Goal: Task Accomplishment & Management: Use online tool/utility

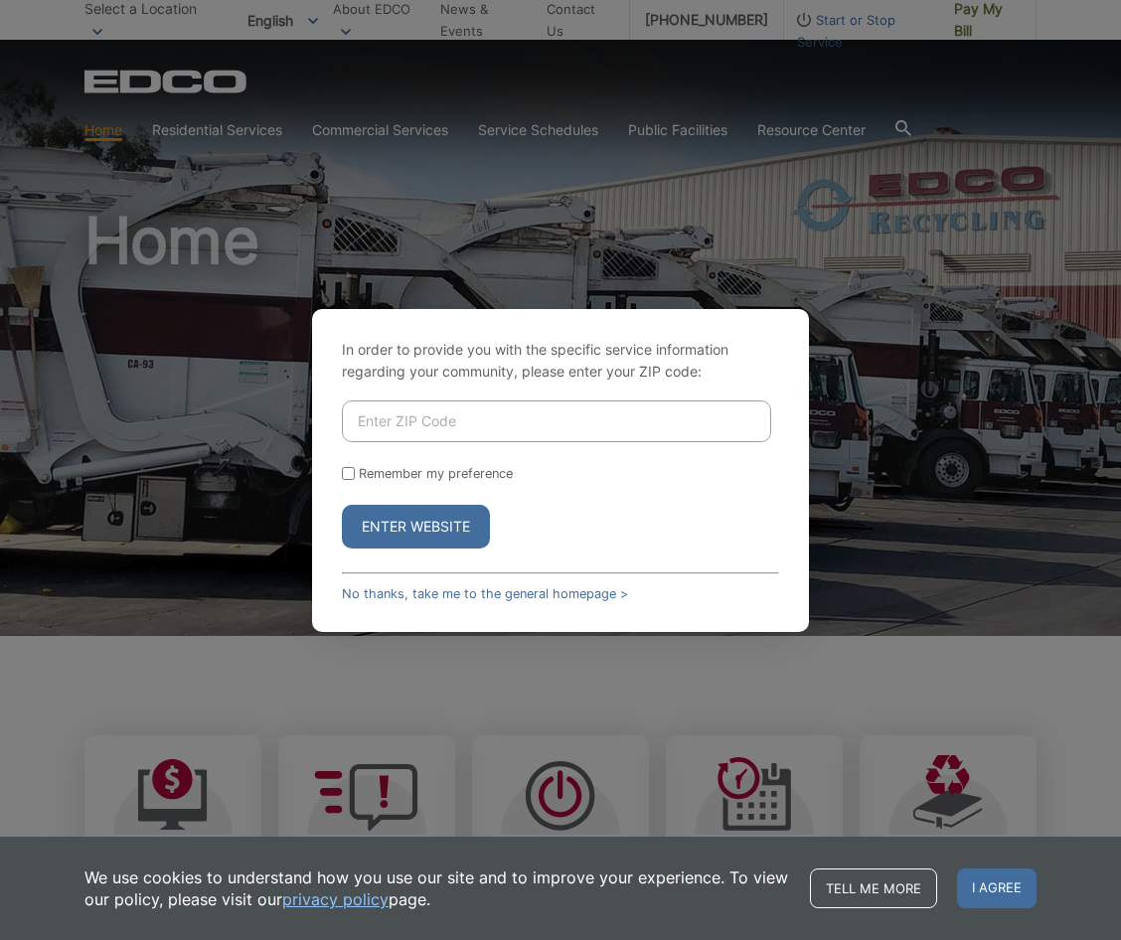
click at [508, 603] on div "In order to provide you with the specific service information regarding your co…" at bounding box center [560, 470] width 497 height 323
click at [495, 592] on link "No thanks, take me to the general homepage >" at bounding box center [485, 593] width 286 height 15
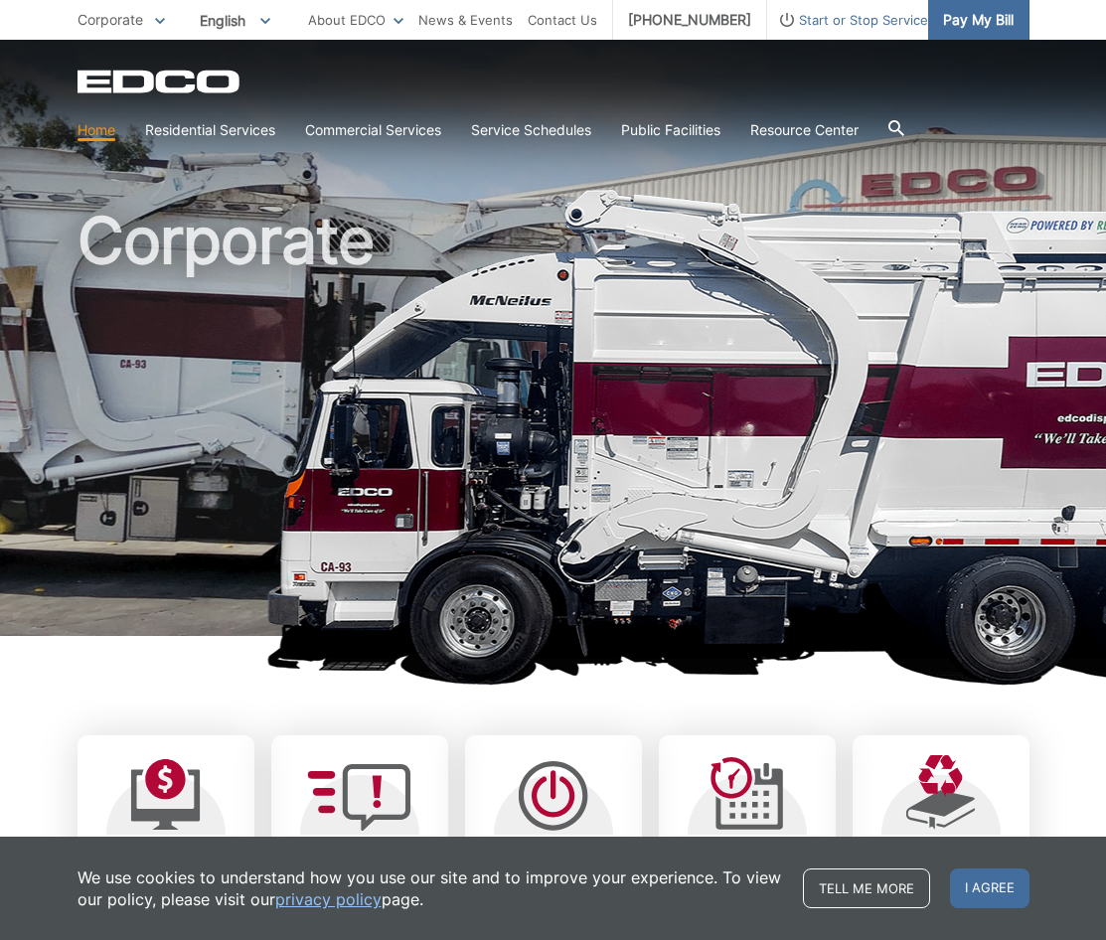
click at [982, 28] on span "Pay My Bill" at bounding box center [978, 20] width 71 height 22
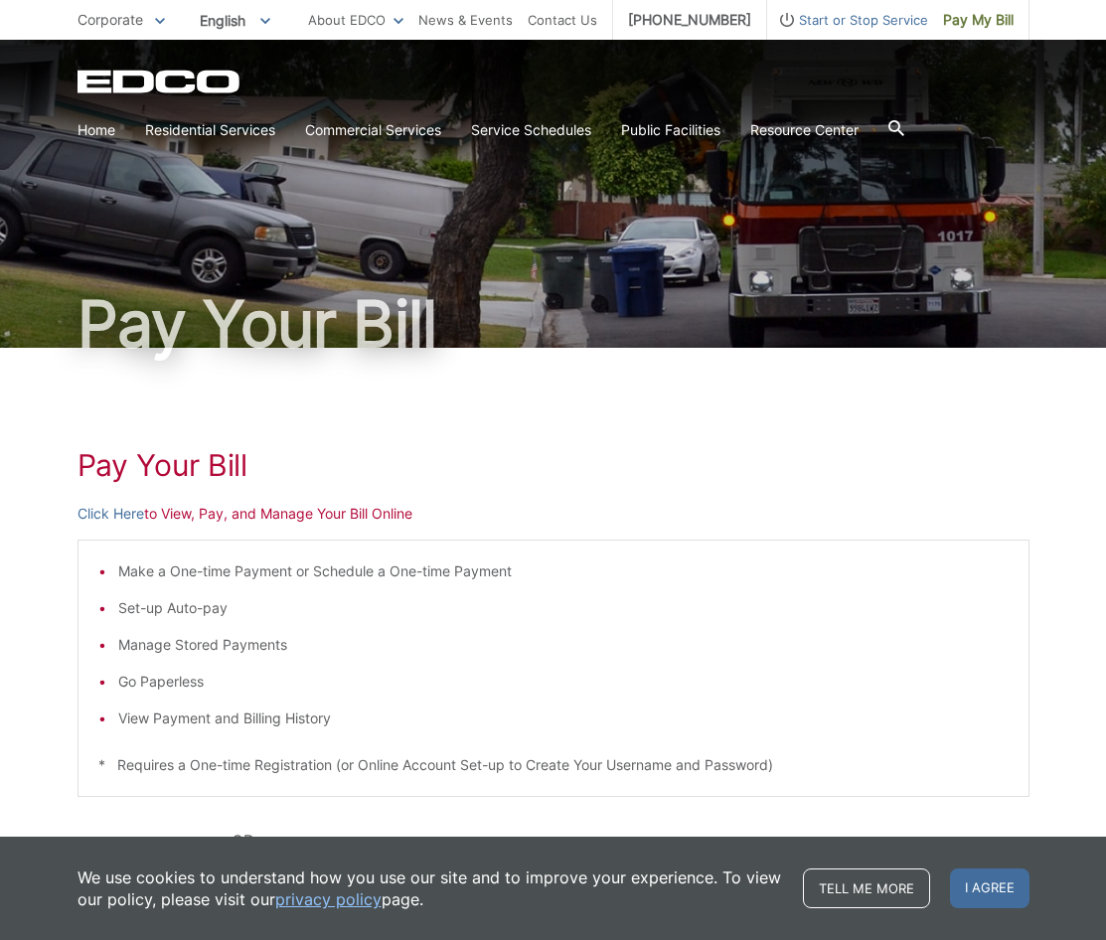
click at [260, 516] on p "Click Here to View, Pay, and Manage Your Bill Online" at bounding box center [554, 514] width 952 height 22
click at [99, 516] on link "Click Here" at bounding box center [111, 514] width 67 height 22
